Goal: Information Seeking & Learning: Find specific fact

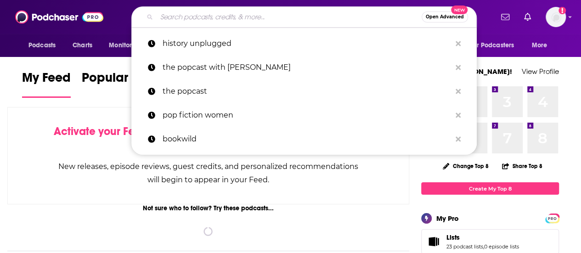
click at [215, 16] on input "Search podcasts, credits, & more..." at bounding box center [289, 17] width 265 height 15
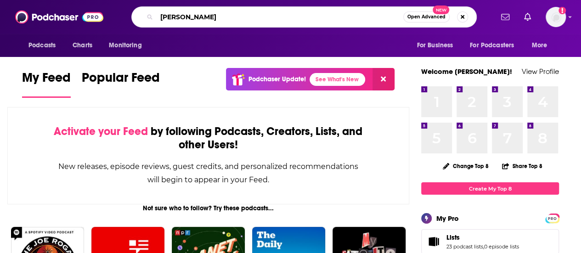
type input "[PERSON_NAME]"
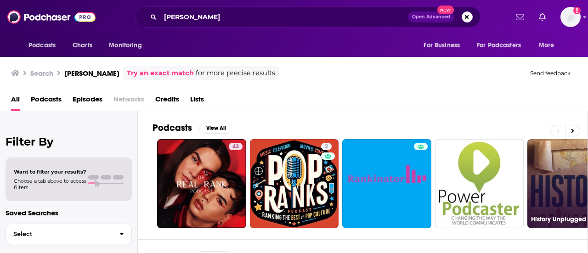
click at [547, 166] on link "74 History Unplugged Podcast" at bounding box center [571, 183] width 89 height 89
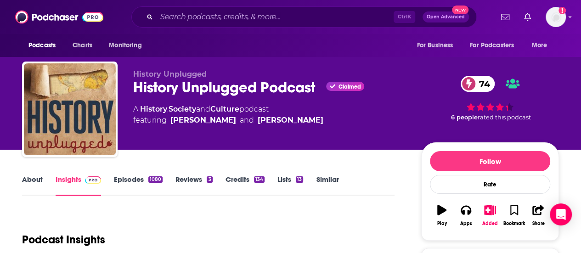
click at [30, 177] on link "About" at bounding box center [32, 185] width 21 height 21
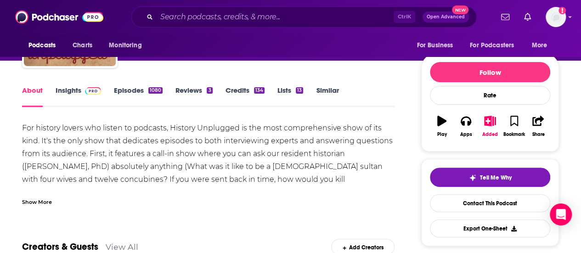
scroll to position [92, 0]
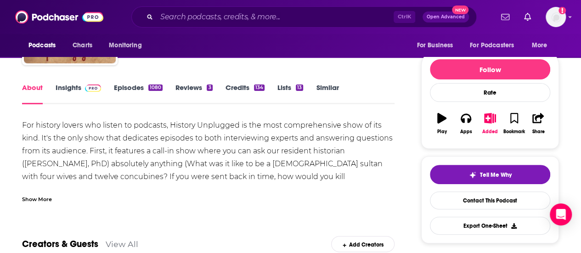
click at [47, 201] on div "Show More" at bounding box center [37, 198] width 30 height 9
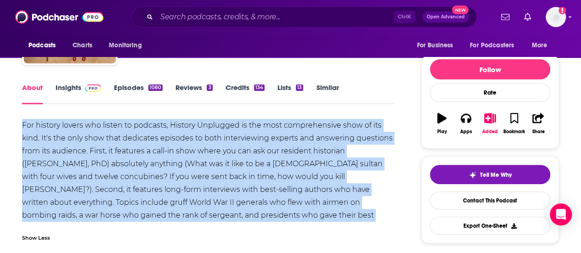
drag, startPoint x: 210, startPoint y: 213, endPoint x: 18, endPoint y: 129, distance: 209.8
copy div "For history lovers who listen to podcasts, History Unplugged is the most compre…"
click at [138, 90] on link "Episodes 1080" at bounding box center [138, 93] width 49 height 21
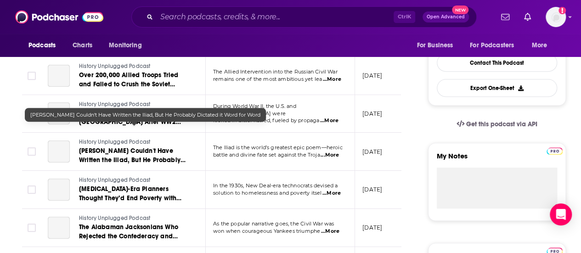
scroll to position [138, 0]
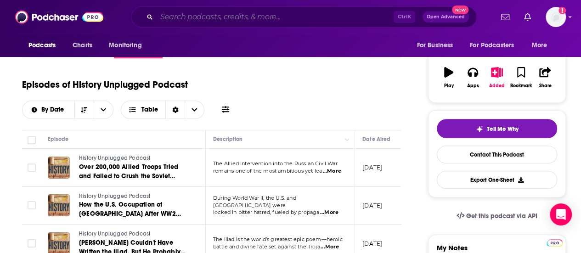
click at [246, 14] on input "Search podcasts, credits, & more..." at bounding box center [275, 17] width 237 height 15
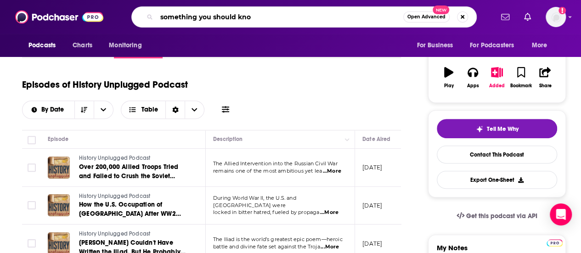
type input "something you should know"
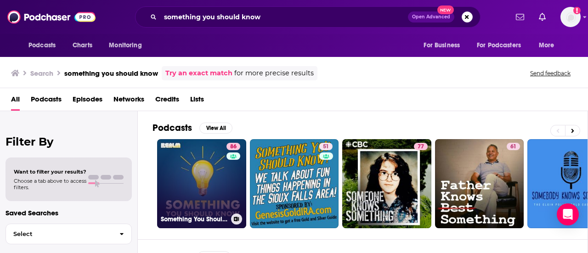
click at [205, 177] on link "86 Something You Should Know" at bounding box center [201, 183] width 89 height 89
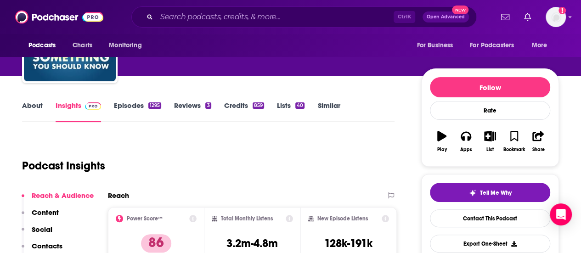
scroll to position [46, 0]
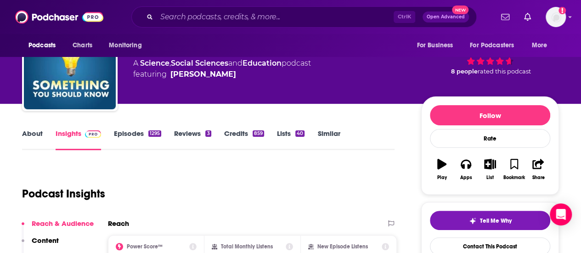
click at [33, 131] on link "About" at bounding box center [32, 139] width 21 height 21
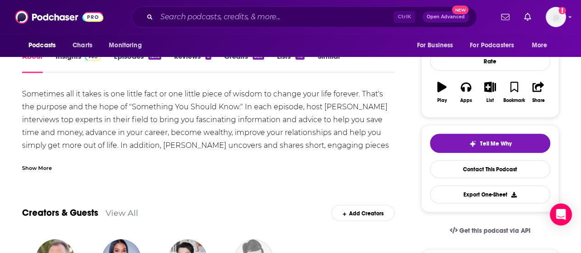
scroll to position [138, 0]
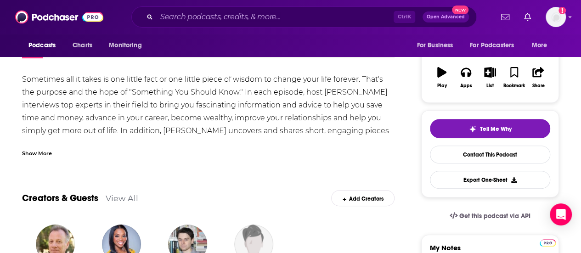
click at [29, 156] on div "Show More" at bounding box center [37, 152] width 30 height 9
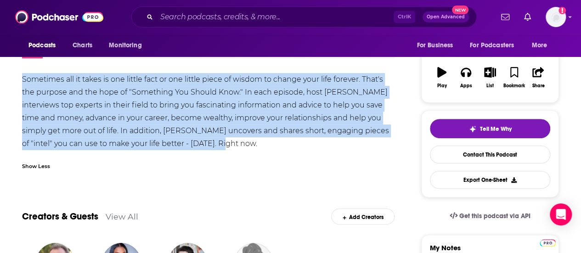
drag, startPoint x: 211, startPoint y: 142, endPoint x: 17, endPoint y: 84, distance: 203.4
copy div "Sometimes all it takes is one little fact or one little piece of wisdom to chan…"
click at [248, 16] on input "Search podcasts, credits, & more..." at bounding box center [275, 17] width 237 height 15
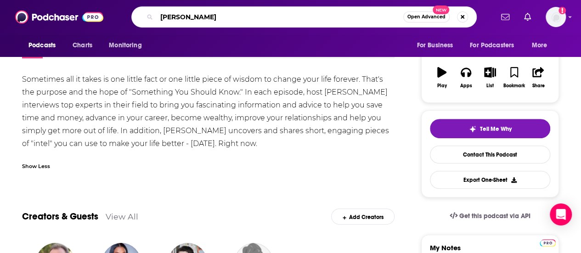
type input "[PERSON_NAME]"
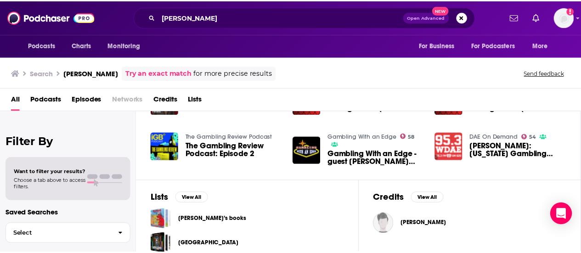
scroll to position [276, 0]
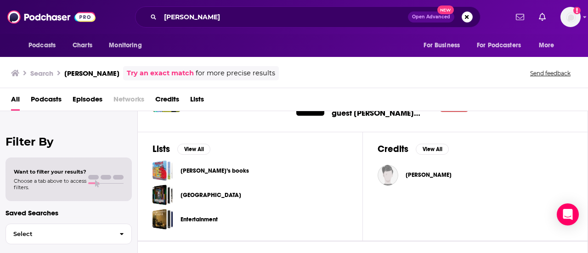
click at [436, 171] on span "[PERSON_NAME]" at bounding box center [429, 174] width 46 height 7
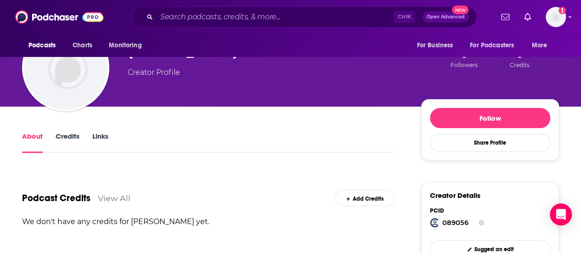
scroll to position [92, 0]
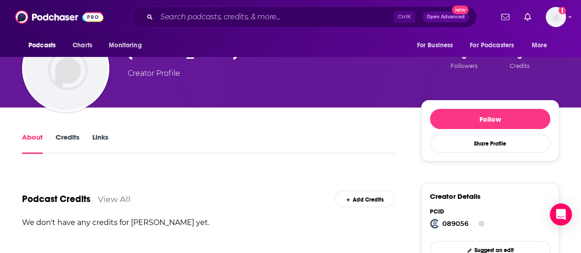
click at [74, 138] on link "Credits" at bounding box center [68, 143] width 24 height 21
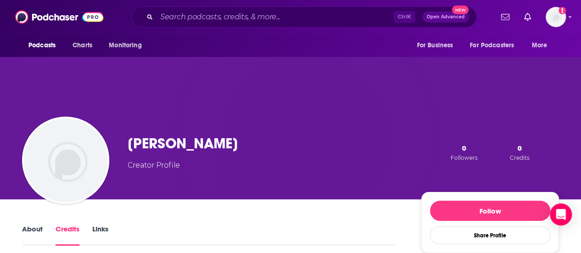
scroll to position [184, 0]
